Goal: Obtain resource: Download file/media

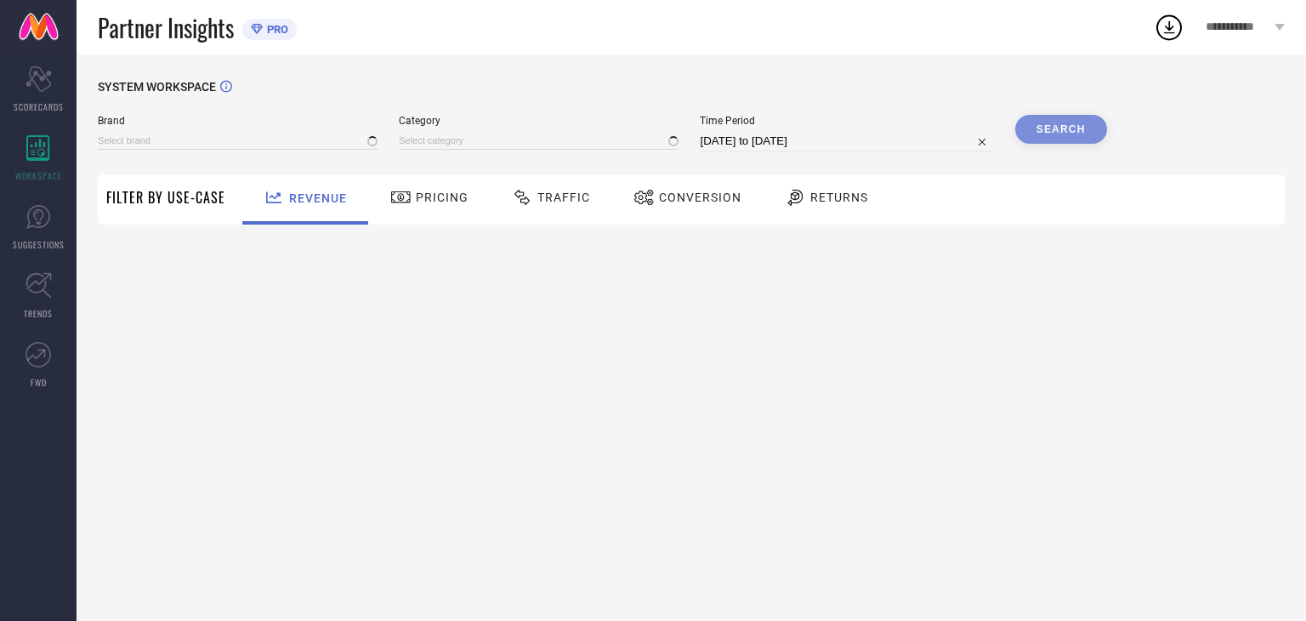
type input "SHAYE"
type input "All"
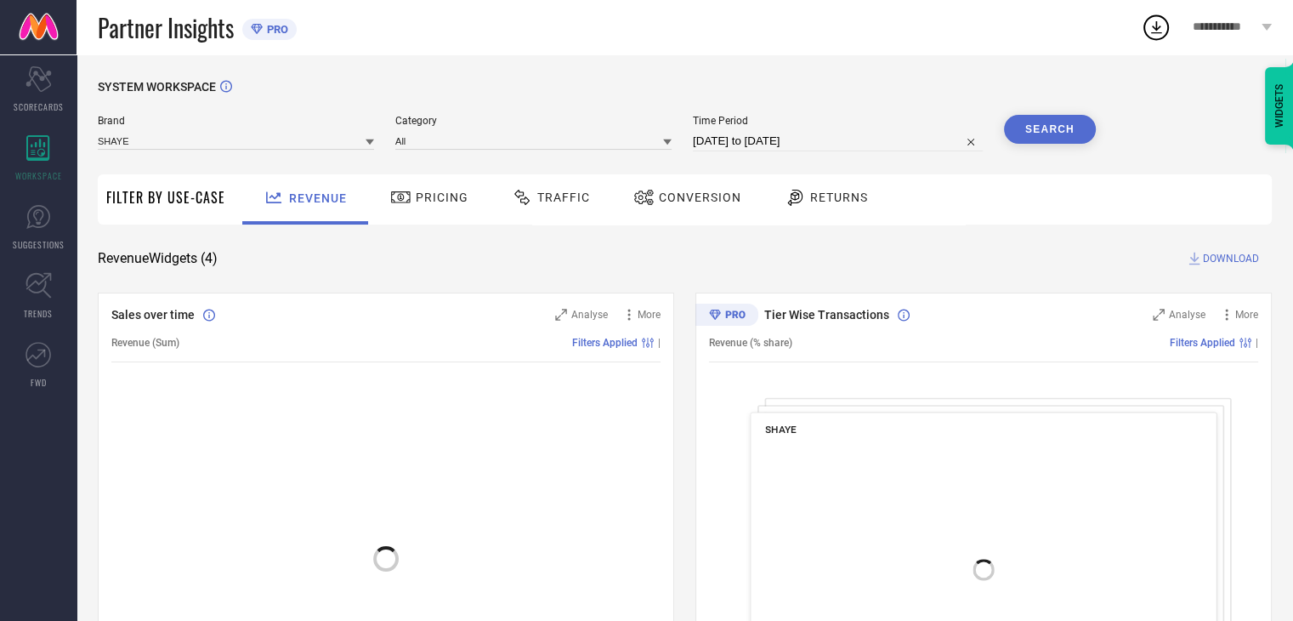
click at [667, 195] on span "Conversion" at bounding box center [700, 197] width 82 height 14
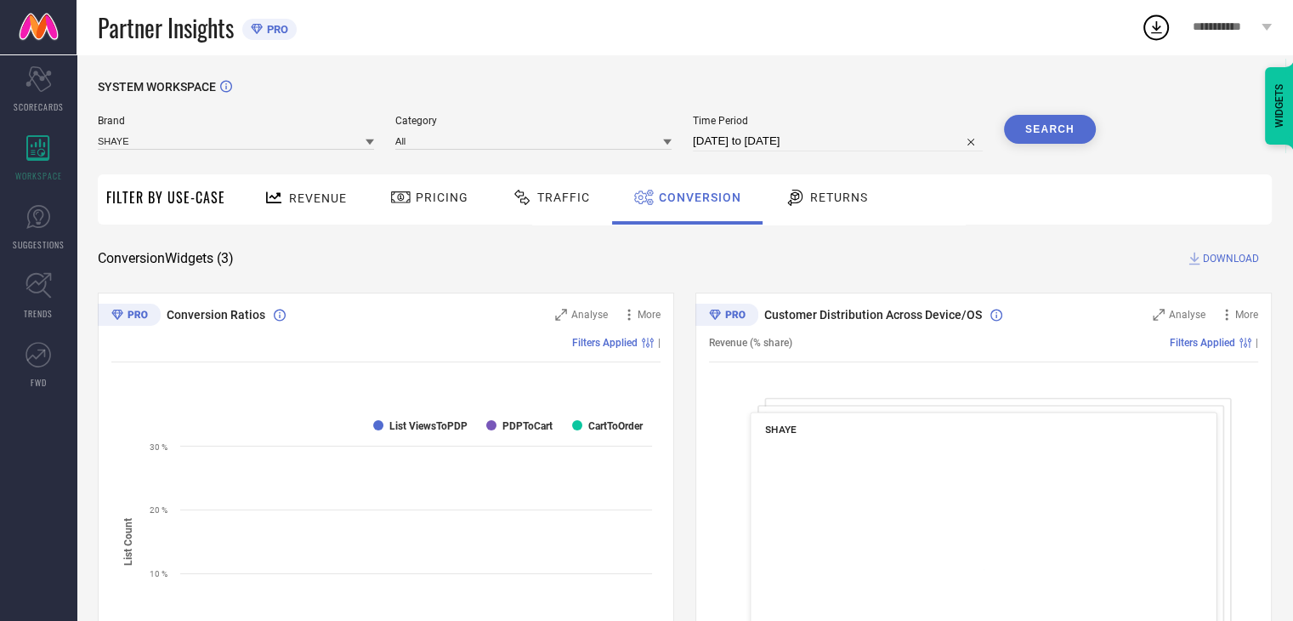
click at [895, 140] on input "[DATE] to [DATE]" at bounding box center [838, 141] width 290 height 20
select select "6"
select select "2025"
select select "7"
select select "2025"
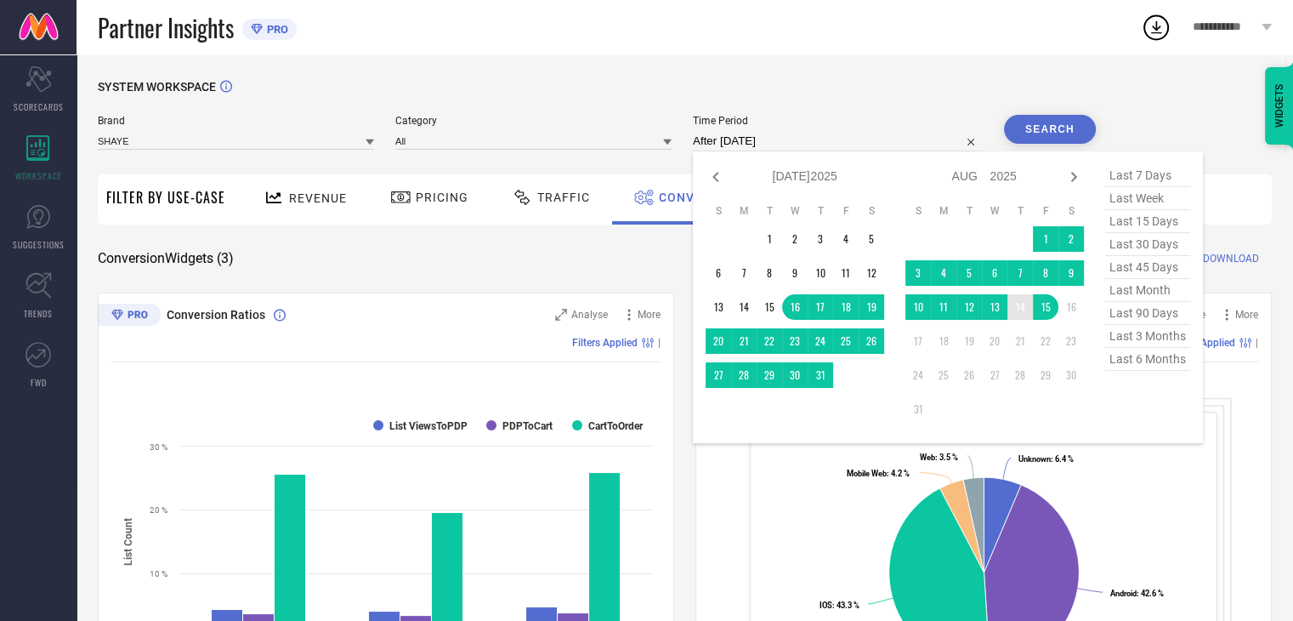
click at [1027, 310] on td "14" at bounding box center [1020, 307] width 26 height 26
type input "14-08-2025 to 14-08-2025"
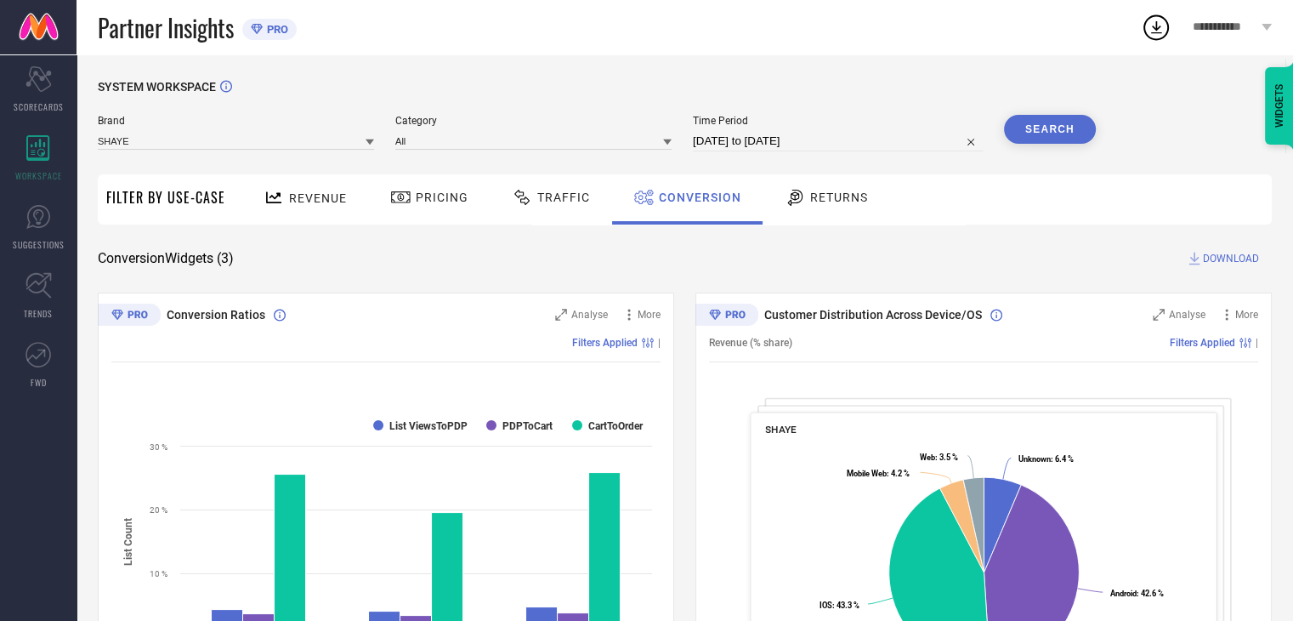
click at [1040, 124] on button "Search" at bounding box center [1050, 129] width 92 height 29
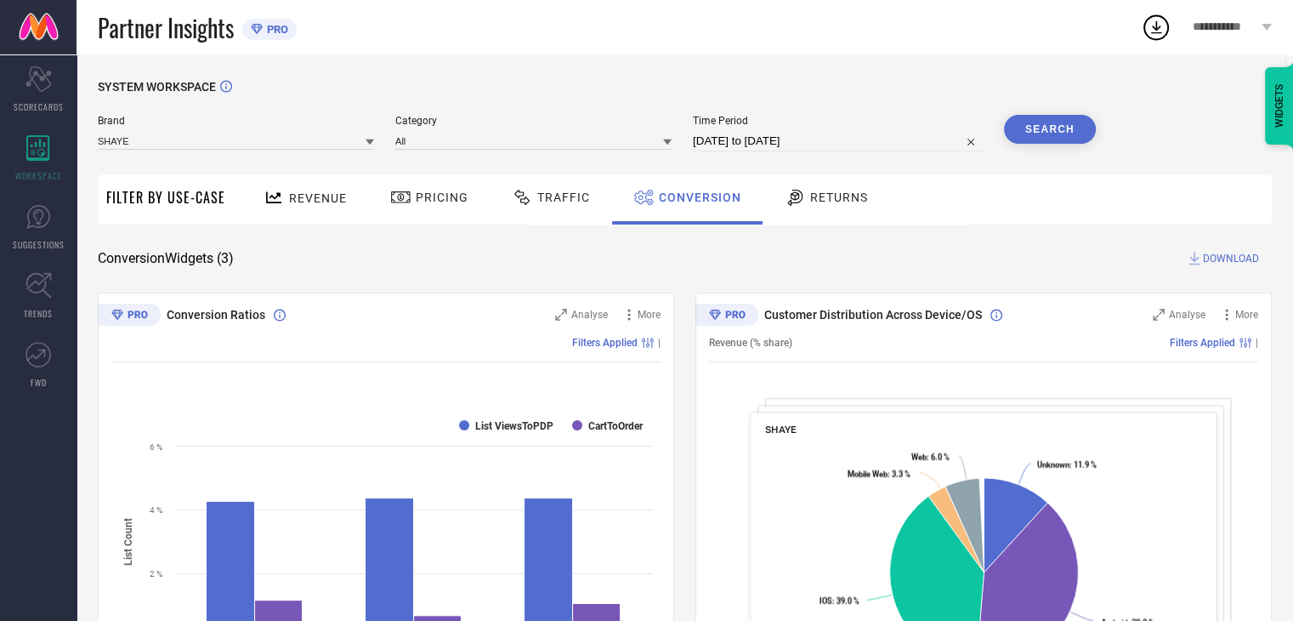
click at [1228, 263] on span "DOWNLOAD" at bounding box center [1231, 258] width 56 height 17
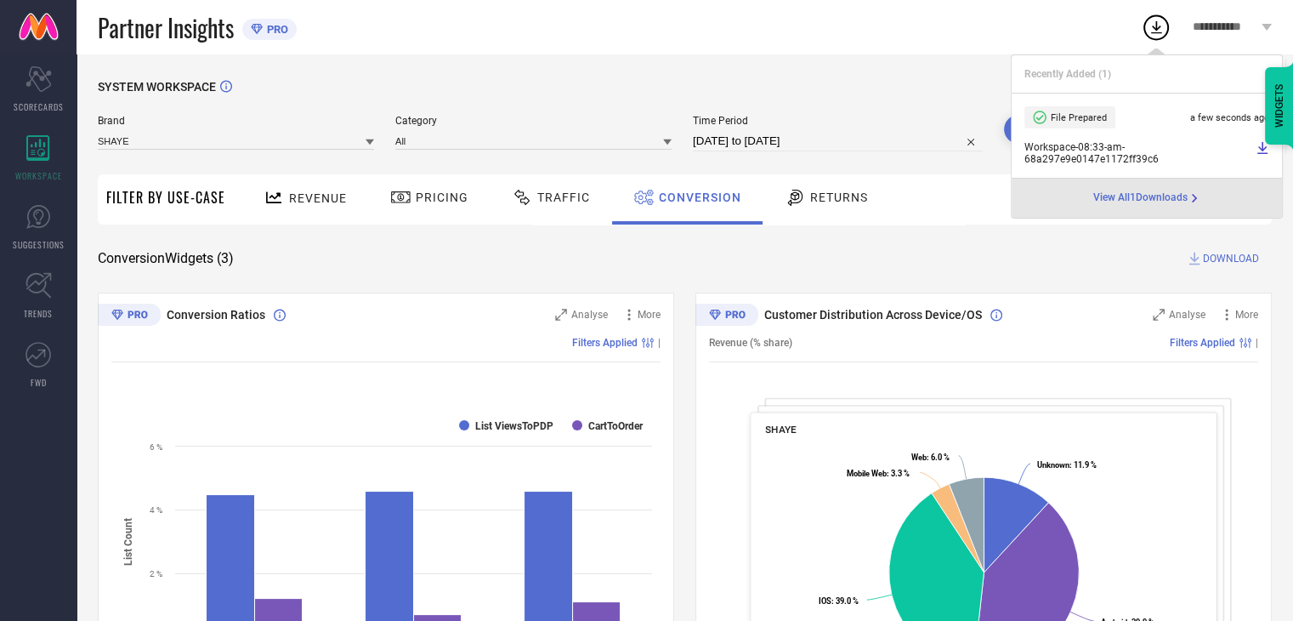
click at [1258, 148] on icon at bounding box center [1263, 148] width 14 height 14
select select "7"
select select "2025"
select select "8"
select select "2025"
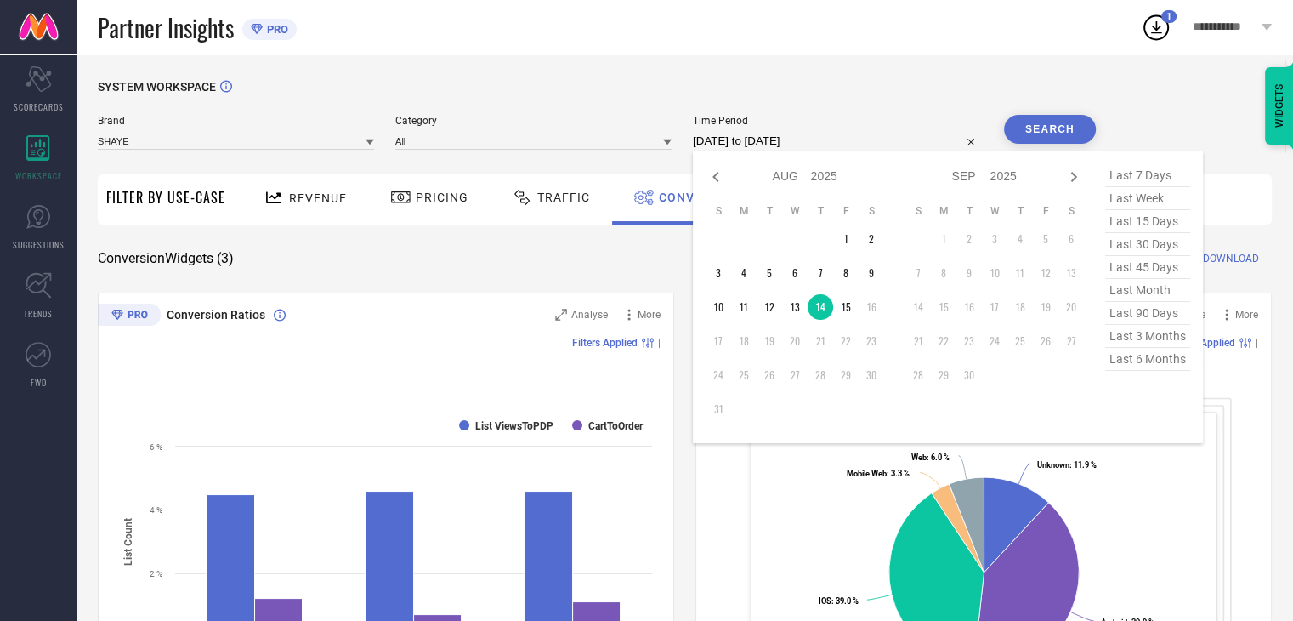
click at [848, 131] on input "14-08-2025 to 14-08-2025" at bounding box center [838, 141] width 290 height 20
click at [851, 309] on td "15" at bounding box center [846, 307] width 26 height 26
type input "[DATE] to [DATE]"
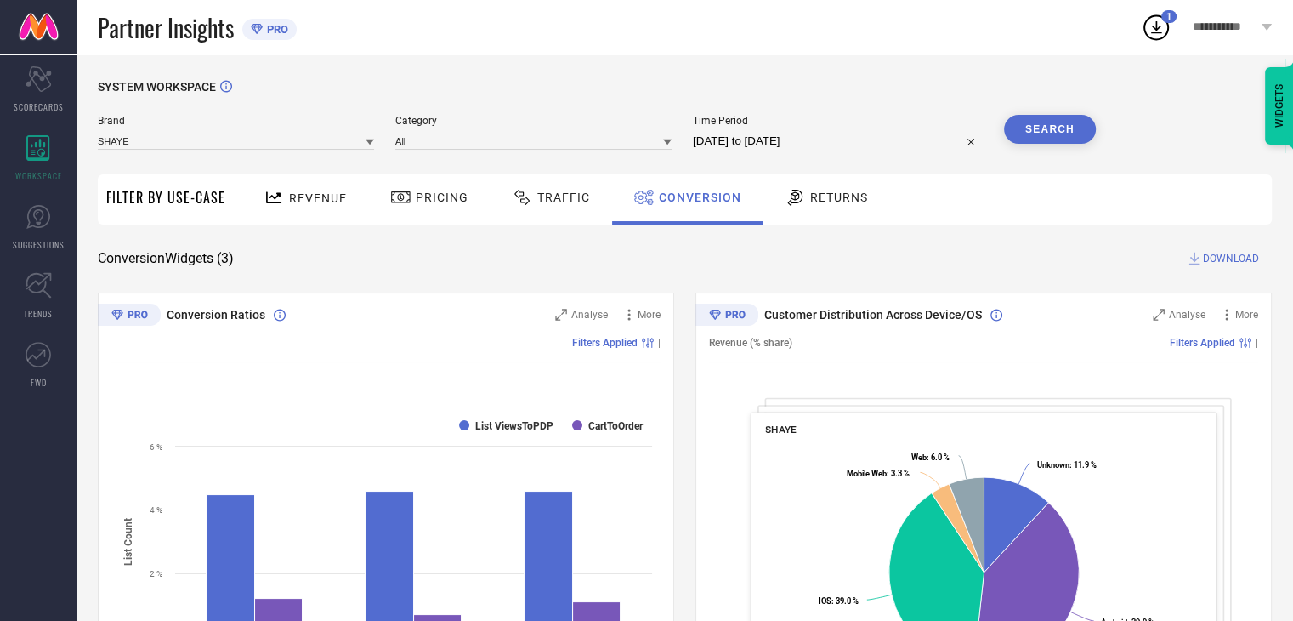
click at [1088, 132] on button "Search" at bounding box center [1050, 129] width 92 height 29
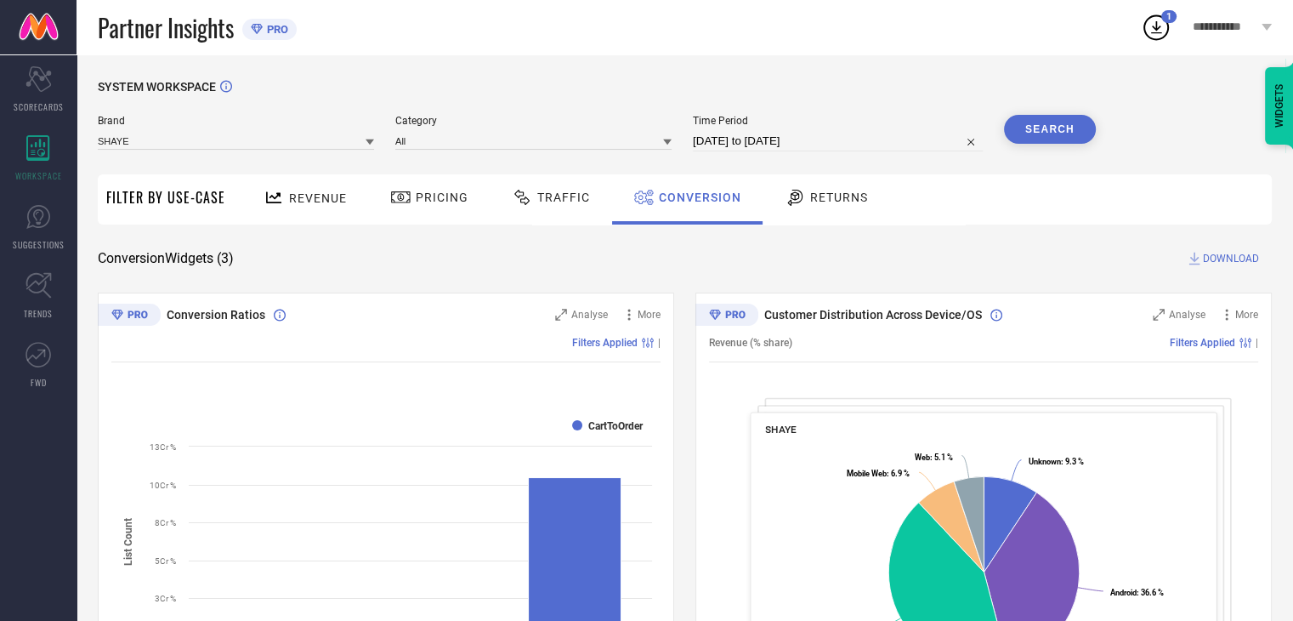
click at [1211, 248] on div "SYSTEM WORKSPACE Brand SHAYE Category All Time Period 15-08-2025 to 15-08-2025 …" at bounding box center [685, 622] width 1174 height 1084
click at [1221, 264] on span "DOWNLOAD" at bounding box center [1231, 258] width 56 height 17
click at [1159, 35] on icon at bounding box center [1156, 27] width 31 height 31
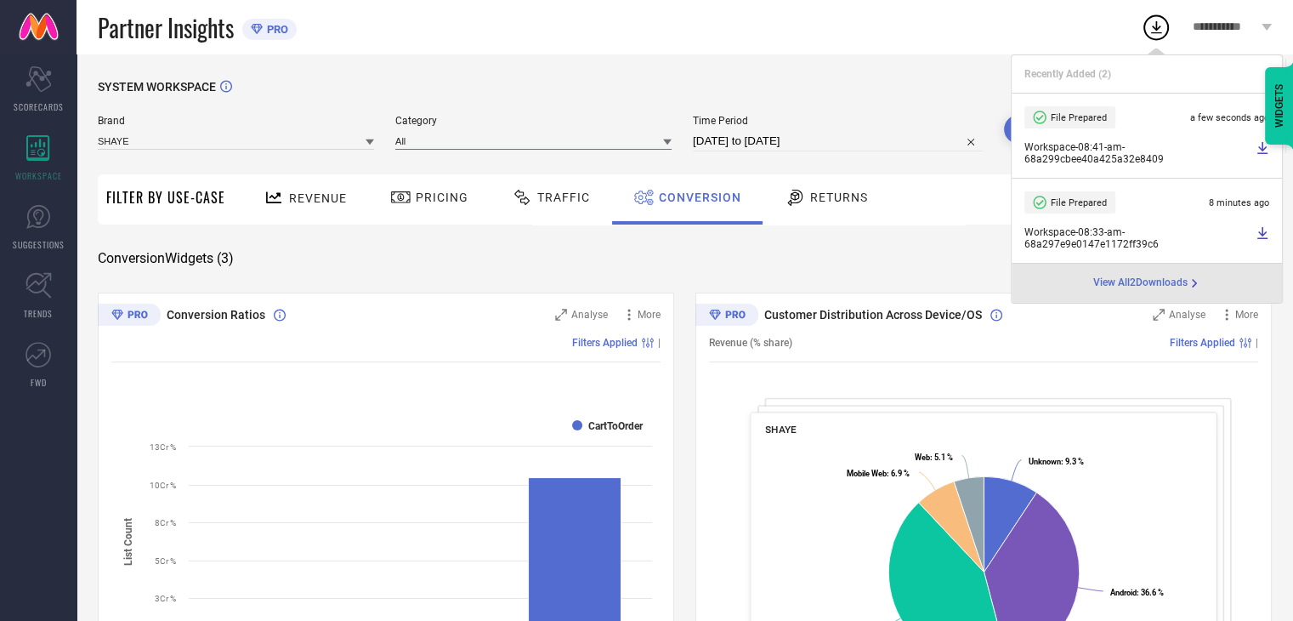
click at [439, 145] on input at bounding box center [533, 141] width 276 height 18
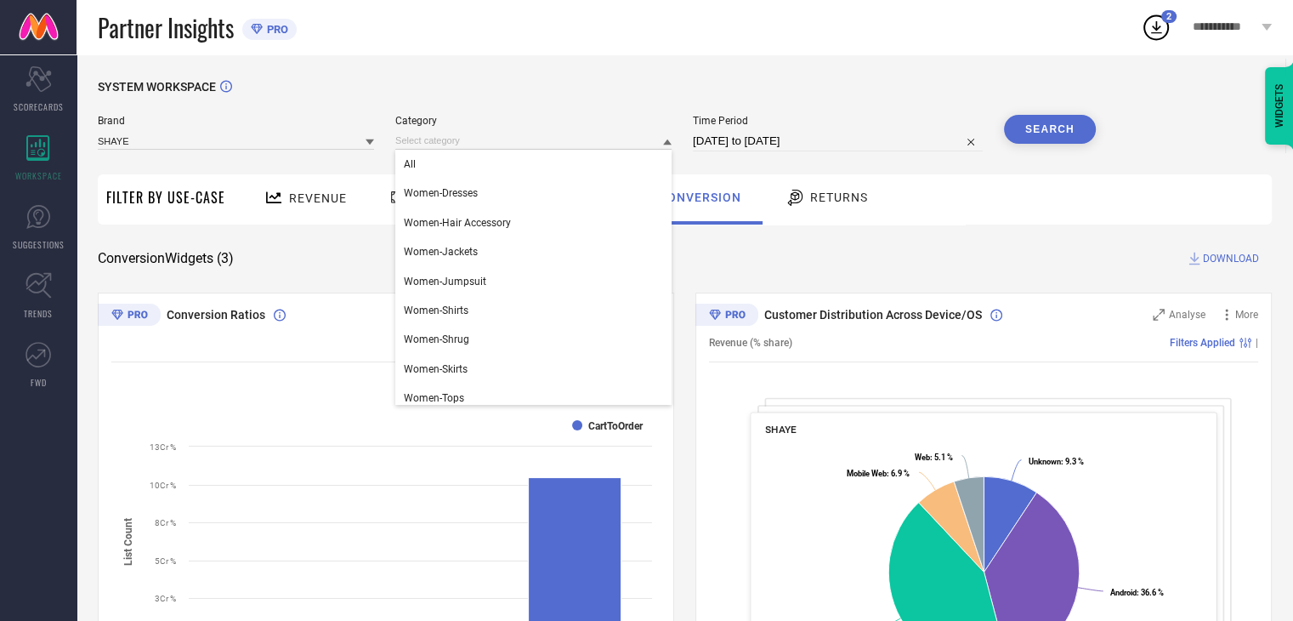
click at [581, 55] on div "SYSTEM WORKSPACE Brand SHAYE Category All Women-Dresses Women-Hair Accessory Wo…" at bounding box center [685, 621] width 1217 height 1135
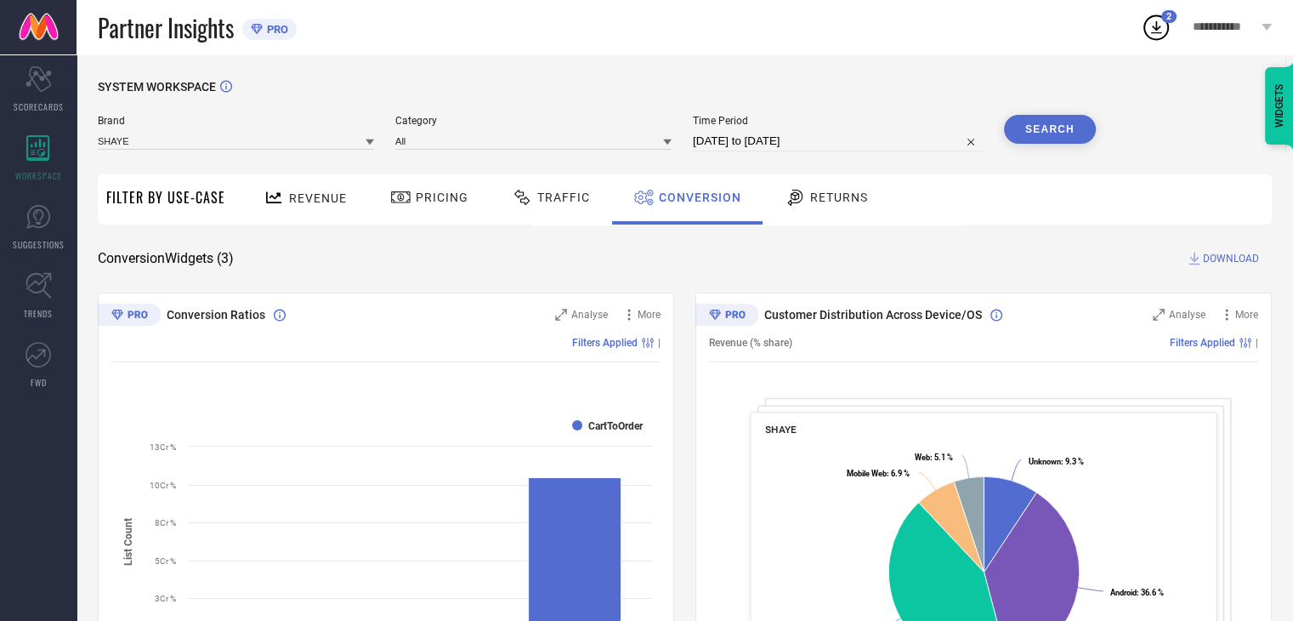
click at [1062, 140] on button "Search" at bounding box center [1050, 129] width 92 height 29
click at [1246, 257] on span "DOWNLOAD" at bounding box center [1231, 258] width 56 height 17
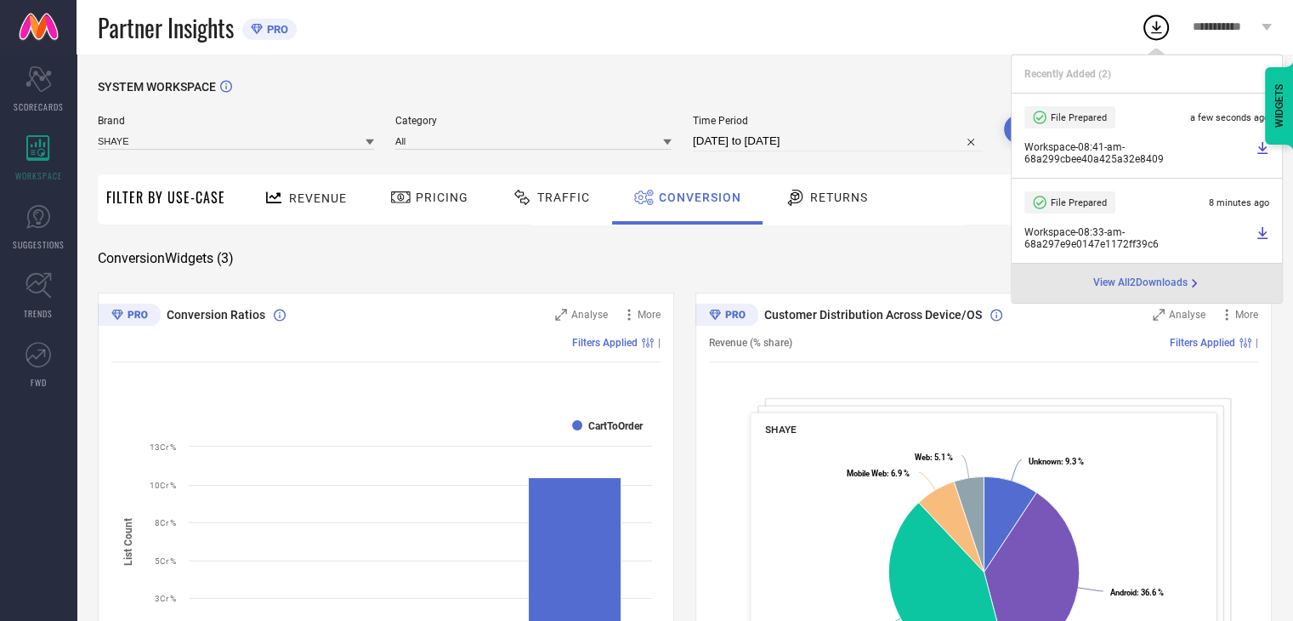
click at [1105, 161] on span "Workspace - 08:41-am - 68a299cbee40a425a32e8409" at bounding box center [1137, 153] width 227 height 24
click at [1263, 152] on icon at bounding box center [1262, 148] width 10 height 12
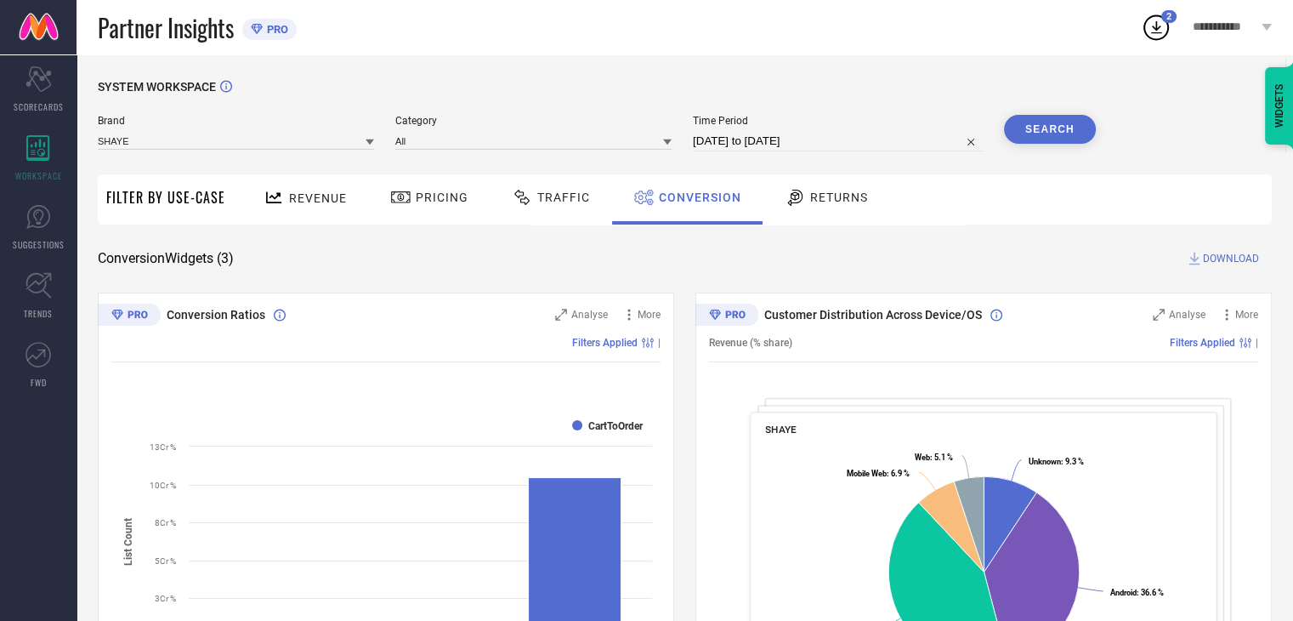
click at [898, 86] on div "SYSTEM WORKSPACE" at bounding box center [685, 97] width 1174 height 35
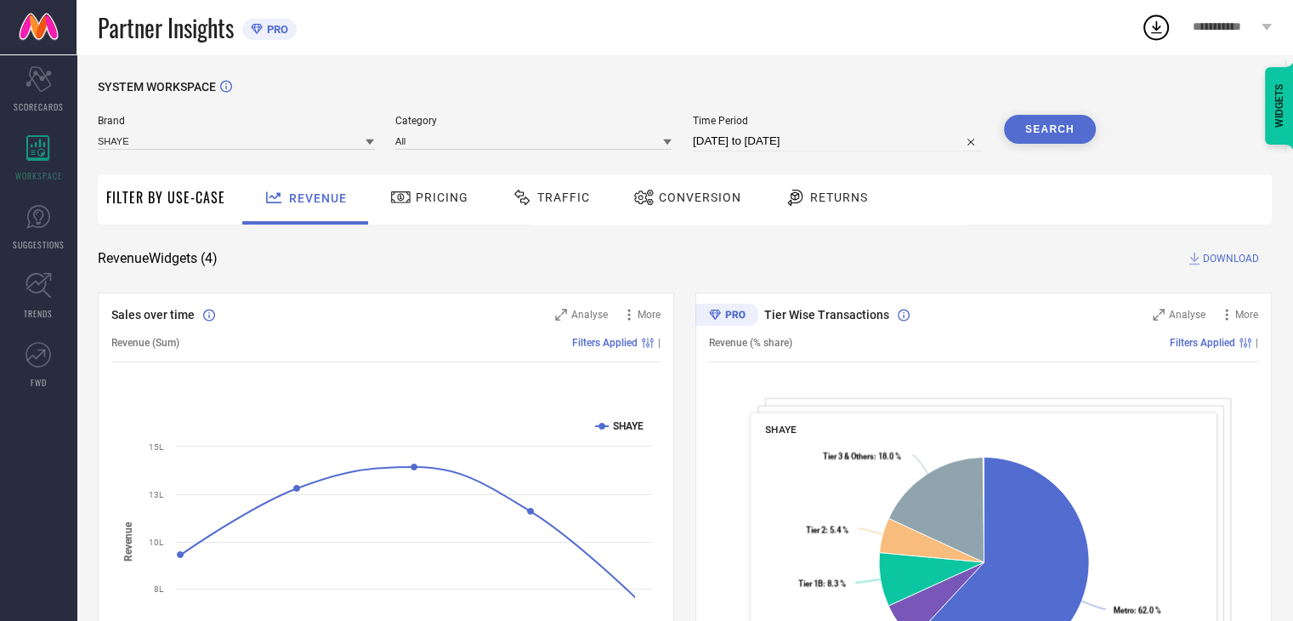
click at [702, 204] on span "Conversion" at bounding box center [700, 197] width 82 height 14
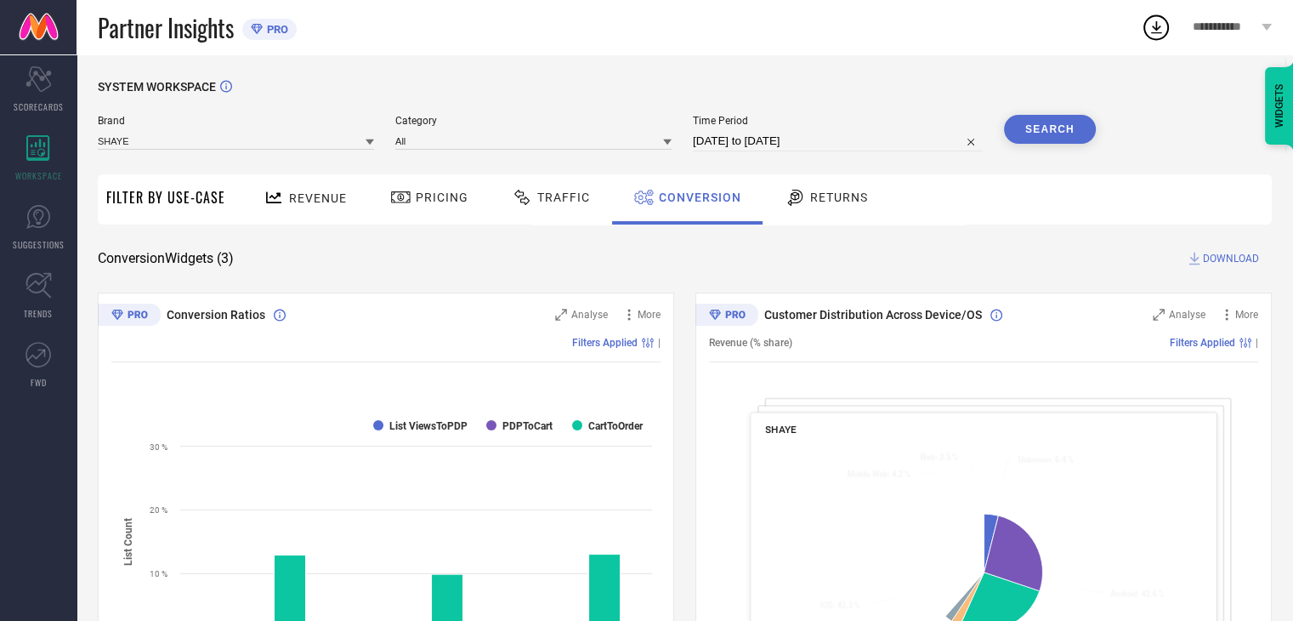
select select "6"
select select "2025"
select select "7"
select select "2025"
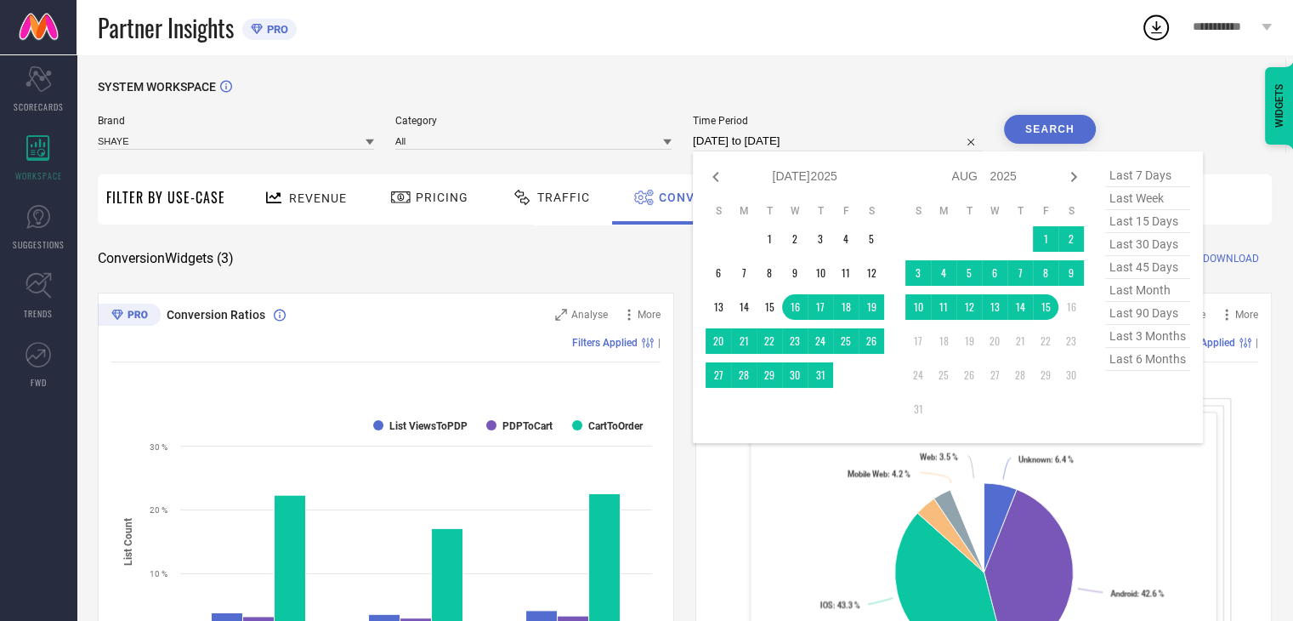
click at [855, 139] on input "[DATE] to [DATE]" at bounding box center [838, 141] width 290 height 20
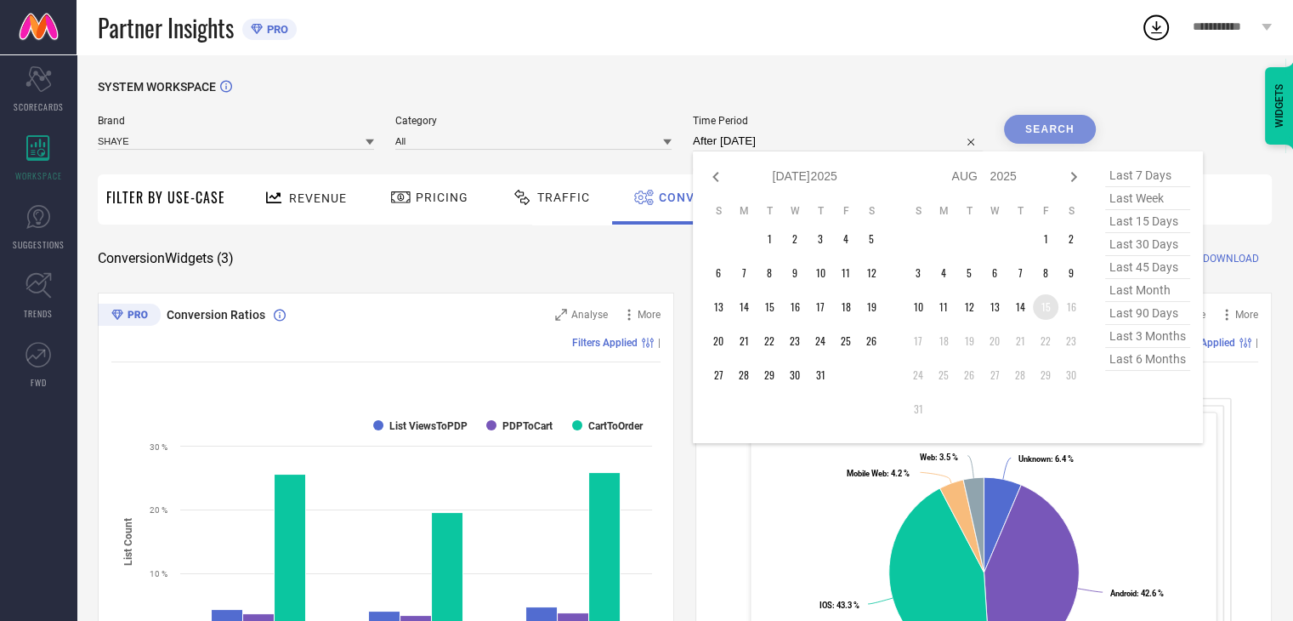
click at [1049, 308] on td "15" at bounding box center [1046, 307] width 26 height 26
type input "[DATE] to [DATE]"
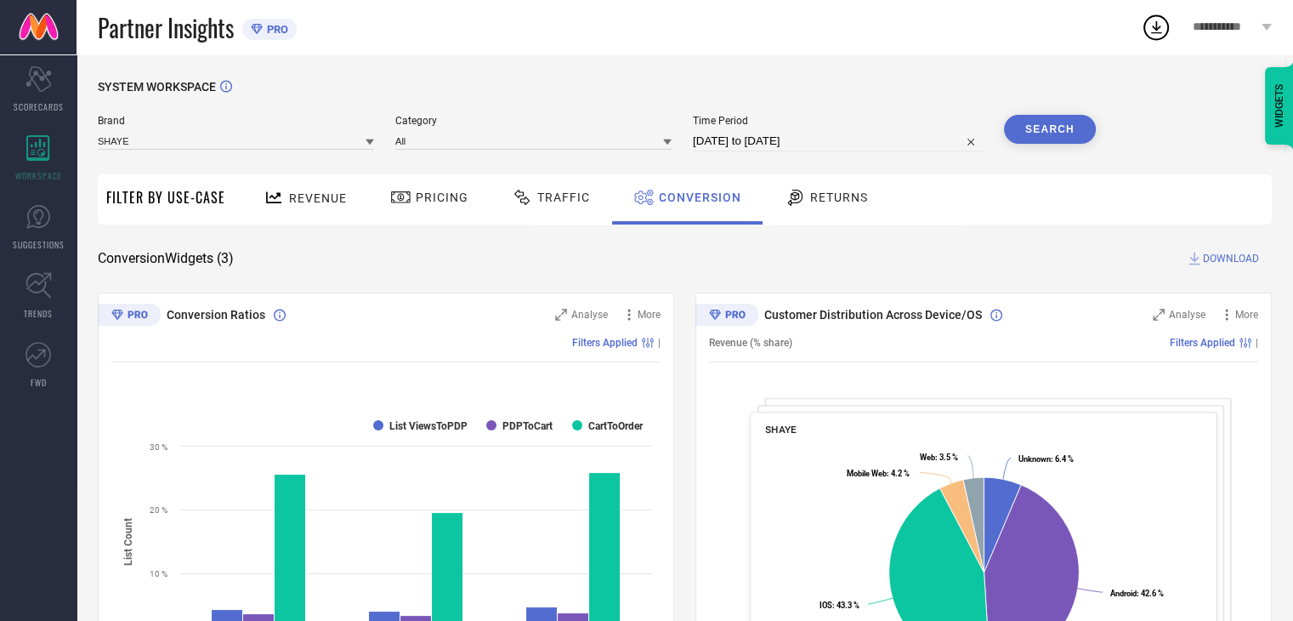
click at [1080, 124] on button "Search" at bounding box center [1050, 129] width 92 height 29
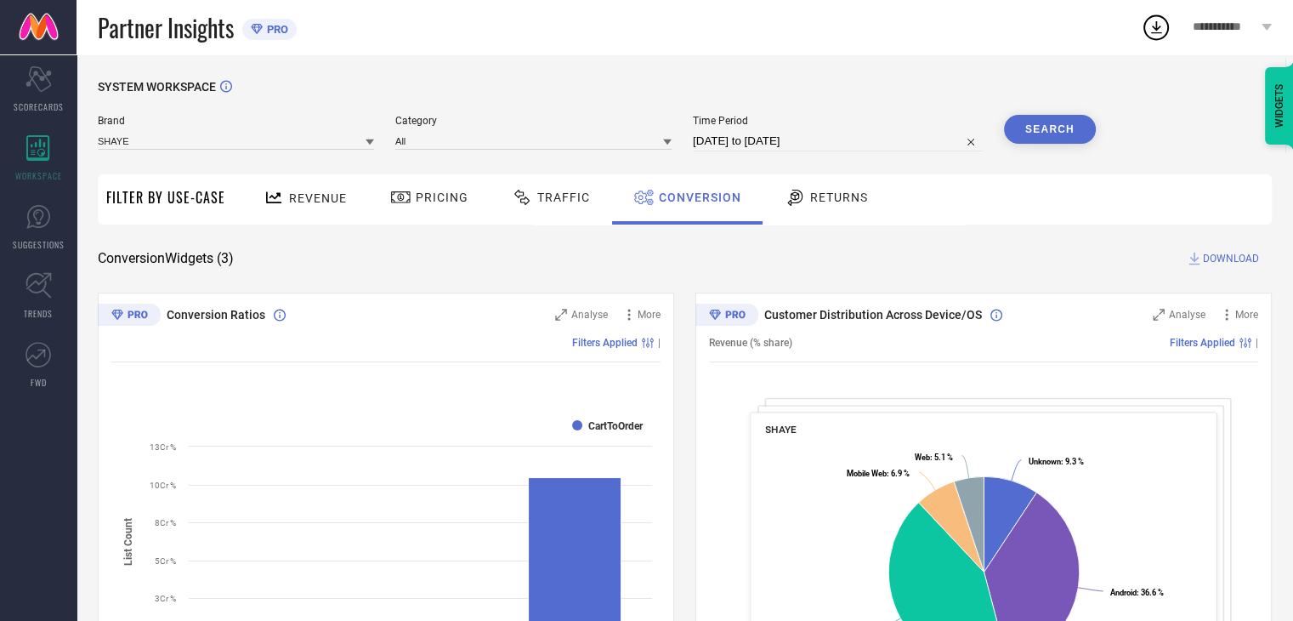
click at [1228, 256] on span "DOWNLOAD" at bounding box center [1231, 258] width 56 height 17
